Goal: Task Accomplishment & Management: Complete application form

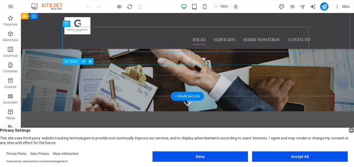
scroll to position [52, 0]
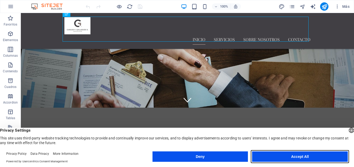
click at [307, 158] on button "Accept All" at bounding box center [300, 157] width 96 height 10
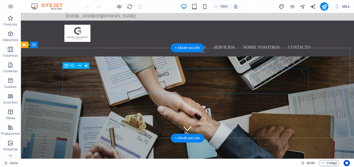
scroll to position [0, 0]
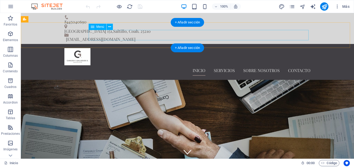
click at [223, 65] on nav "Inicio Servicios Sobre nosotros Contacto" at bounding box center [187, 70] width 246 height 10
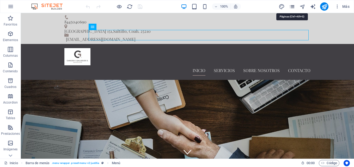
click at [292, 7] on icon "pages" at bounding box center [292, 7] width 6 height 6
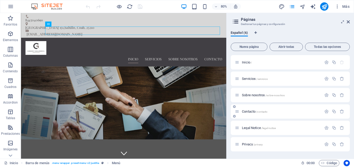
click at [257, 112] on span "/contacto" at bounding box center [261, 112] width 11 height 3
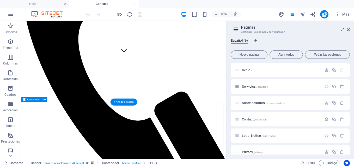
scroll to position [130, 0]
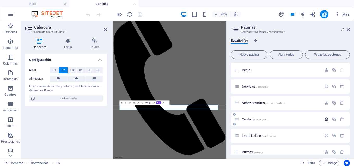
click at [326, 119] on icon "button" at bounding box center [326, 119] width 4 height 4
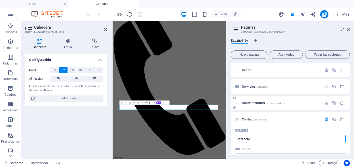
scroll to position [52, 0]
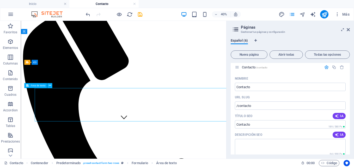
scroll to position [216, 0]
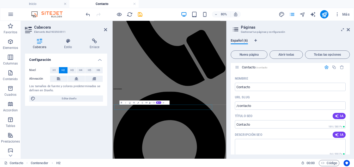
scroll to position [43, 0]
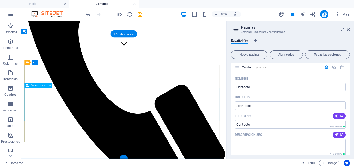
scroll to position [216, 0]
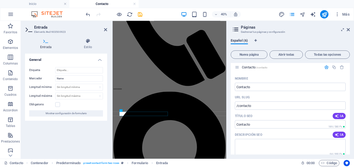
scroll to position [43, 0]
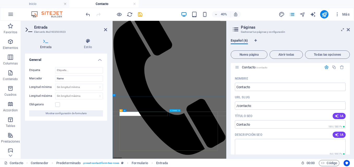
type input "Nombre"
click at [103, 32] on header "Entrada Elemento #ed-903500926" at bounding box center [66, 28] width 82 height 14
click at [106, 30] on icon at bounding box center [105, 30] width 3 height 4
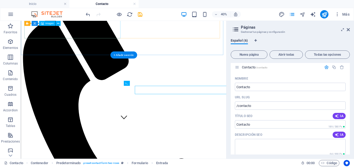
scroll to position [189, 0]
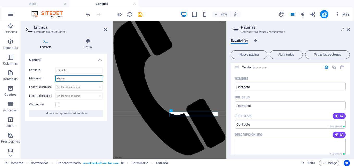
click at [71, 77] on input "Phone" at bounding box center [79, 79] width 48 height 6
type input "P"
type input "Teléfono"
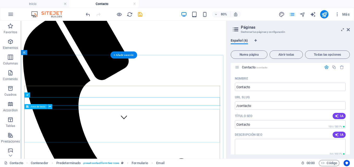
scroll to position [189, 0]
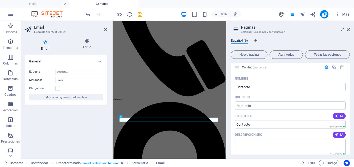
scroll to position [43, 0]
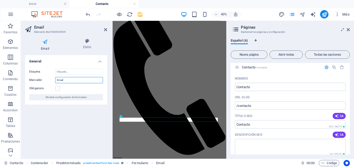
click at [66, 81] on input "Email" at bounding box center [79, 80] width 48 height 6
type input "E"
type input "Correo electrónico"
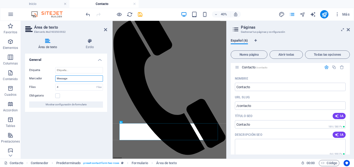
click at [77, 80] on input "Message" at bounding box center [79, 79] width 48 height 6
drag, startPoint x: 78, startPoint y: 80, endPoint x: 52, endPoint y: 79, distance: 26.6
click at [52, 79] on div "Marcador Message" at bounding box center [66, 79] width 74 height 6
type input "Mensaje"
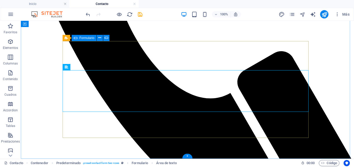
scroll to position [250, 0]
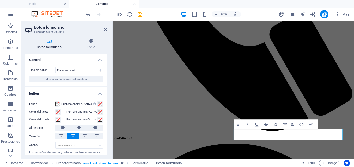
click at [66, 78] on span "Mostrar configuración de formulario" at bounding box center [66, 79] width 41 height 6
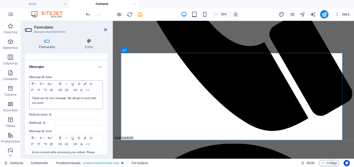
scroll to position [26, 0]
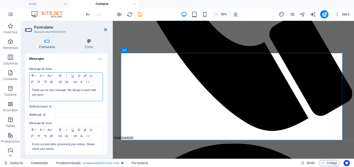
click at [40, 91] on p "Thank you for your message. We will get in touch with you soon!" at bounding box center [66, 92] width 68 height 9
drag, startPoint x: 33, startPoint y: 90, endPoint x: 55, endPoint y: 94, distance: 21.6
click at [55, 94] on p "Thank you for your message. We will get in touch with you soon!" at bounding box center [66, 92] width 68 height 9
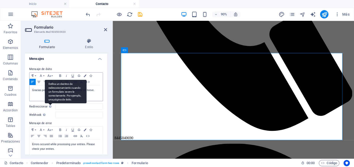
click at [50, 103] on div "Defina un destino de redireccionamiento cuando un formulario se envíe correctam…" at bounding box center [66, 91] width 42 height 23
click at [55, 107] on input "Redireccionar Defina un destino de redireccionamiento cuando un formulario se e…" at bounding box center [79, 107] width 48 height 6
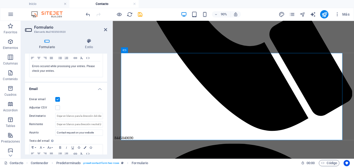
scroll to position [130, 0]
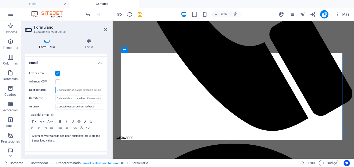
click at [73, 91] on input "Destinatario" at bounding box center [79, 90] width 48 height 6
type input "[EMAIL_ADDRESS][DOMAIN_NAME]"
drag, startPoint x: 97, startPoint y: 107, endPoint x: 47, endPoint y: 107, distance: 50.0
click at [47, 107] on div "Asunto Contact request on your website" at bounding box center [66, 107] width 74 height 6
type input "T"
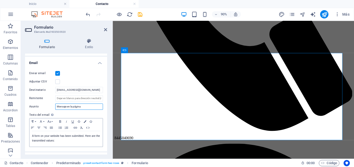
type input "Mensaje en la página"
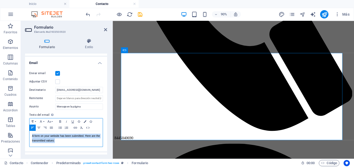
drag, startPoint x: 60, startPoint y: 143, endPoint x: 28, endPoint y: 134, distance: 33.5
click at [28, 134] on div "Enviar email Adjuntar CSV Destinatario carlosfdo@garo-legal.com.mx Remitente As…" at bounding box center [66, 109] width 82 height 86
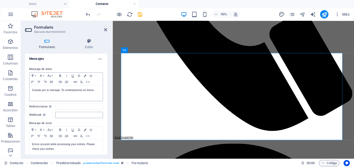
scroll to position [78, 0]
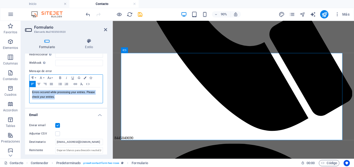
drag, startPoint x: 57, startPoint y: 97, endPoint x: 30, endPoint y: 93, distance: 27.8
click at [30, 93] on div "Errors occured while processing your entries. Please check your entries." at bounding box center [65, 96] width 73 height 16
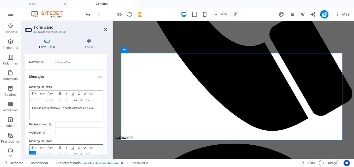
scroll to position [0, 0]
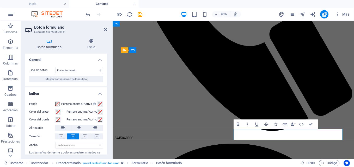
type button "Submit"
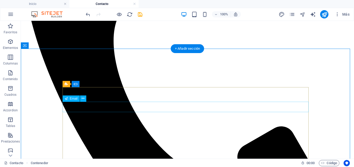
scroll to position [172, 0]
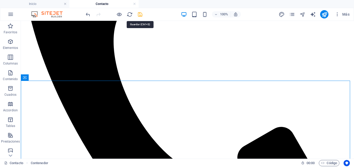
click at [139, 12] on icon "save" at bounding box center [140, 14] width 6 height 6
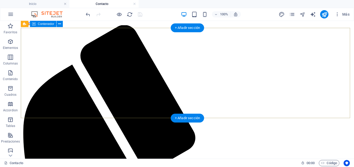
scroll to position [0, 0]
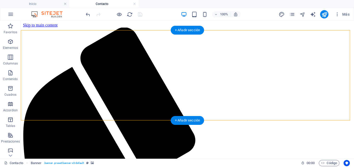
drag, startPoint x: 186, startPoint y: 112, endPoint x: 187, endPoint y: 94, distance: 18.3
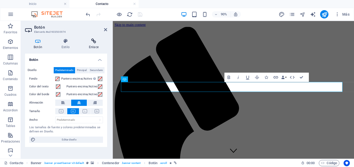
click at [91, 42] on icon at bounding box center [93, 41] width 27 height 5
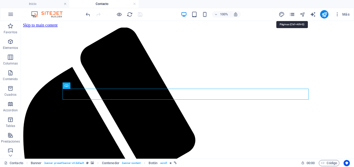
click at [292, 15] on icon "pages" at bounding box center [292, 14] width 6 height 6
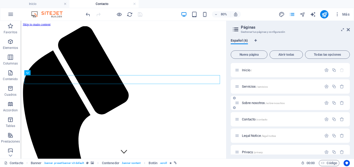
click at [263, 103] on span "Sobre nosotros /sobre-nosotros" at bounding box center [263, 103] width 43 height 4
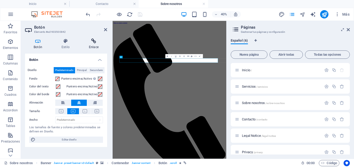
click at [96, 47] on h4 "Enlace" at bounding box center [93, 44] width 27 height 11
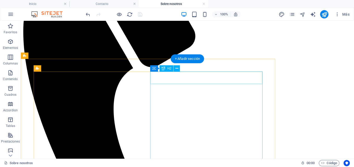
scroll to position [52, 0]
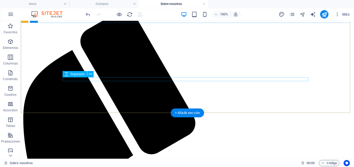
scroll to position [0, 0]
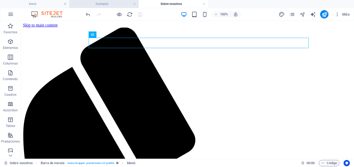
click at [122, 3] on h4 "Contacto" at bounding box center [103, 4] width 69 height 6
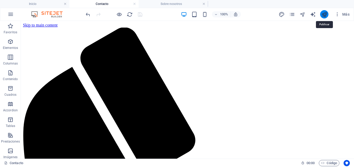
click at [326, 14] on icon "publish" at bounding box center [324, 14] width 6 height 6
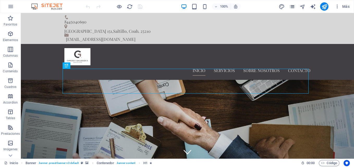
click at [291, 8] on icon "pages" at bounding box center [292, 7] width 6 height 6
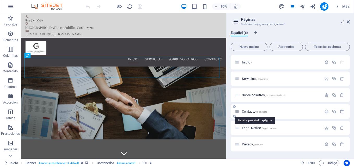
click at [257, 111] on span "/contacto" at bounding box center [261, 112] width 11 height 3
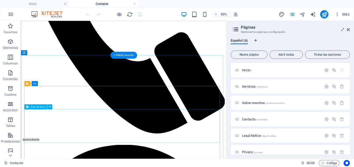
scroll to position [216, 0]
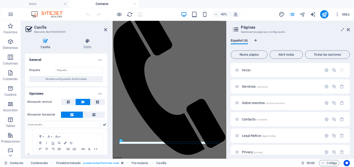
scroll to position [26, 0]
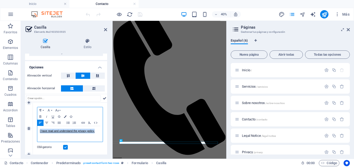
drag, startPoint x: 96, startPoint y: 131, endPoint x: 34, endPoint y: 126, distance: 62.5
click at [34, 126] on div "Paragraph Format Normal Heading 1 Heading 2 Heading 3 Heading 4 Heading 5 Headi…" at bounding box center [70, 129] width 74 height 52
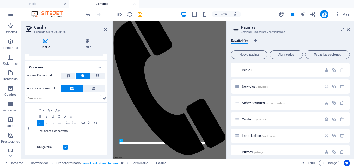
click at [23, 71] on div "Casilla Estilo General Etiqueta Mostrar configuración de formulario Opciones Al…" at bounding box center [66, 96] width 90 height 125
click at [107, 29] on icon at bounding box center [105, 30] width 3 height 4
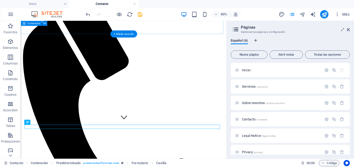
scroll to position [216, 0]
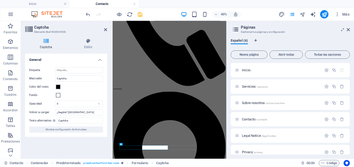
scroll to position [43, 0]
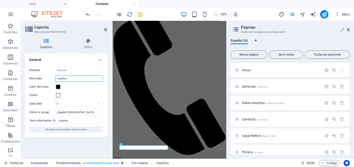
click at [74, 79] on input "Captcha" at bounding box center [79, 79] width 48 height 6
type input "C"
type input "Seguridad"
click at [107, 30] on icon at bounding box center [105, 30] width 3 height 4
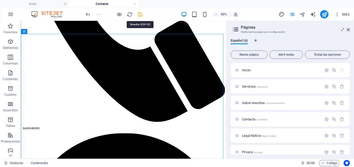
click at [138, 16] on icon "save" at bounding box center [140, 14] width 6 height 6
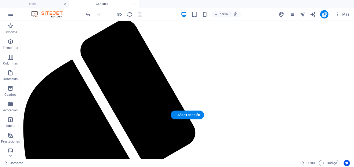
scroll to position [0, 0]
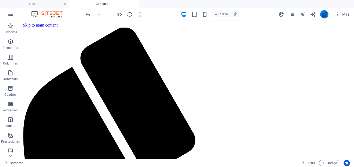
click at [327, 13] on button "publish" at bounding box center [324, 14] width 8 height 8
